Goal: Navigation & Orientation: Find specific page/section

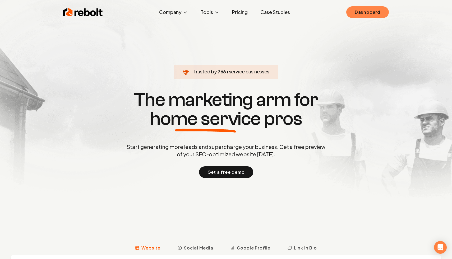
click at [359, 9] on link "Dashboard" at bounding box center [367, 12] width 43 height 12
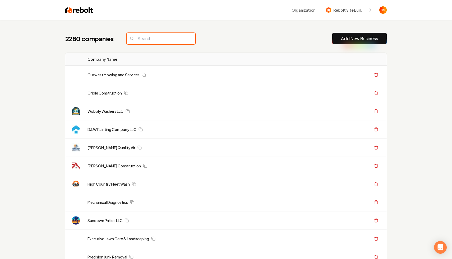
click at [151, 44] on input "search" at bounding box center [161, 38] width 69 height 11
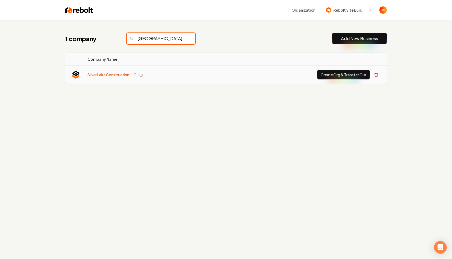
type input "[GEOGRAPHIC_DATA]"
click at [95, 74] on link "Silver Lake Construction LLC" at bounding box center [112, 74] width 49 height 5
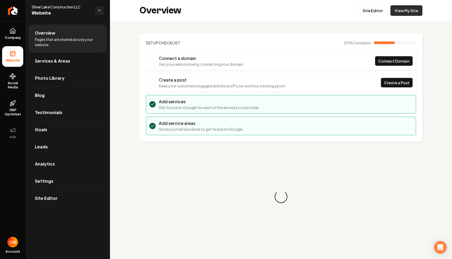
click at [394, 11] on link "View My Site" at bounding box center [407, 10] width 32 height 11
